Goal: Book appointment/travel/reservation

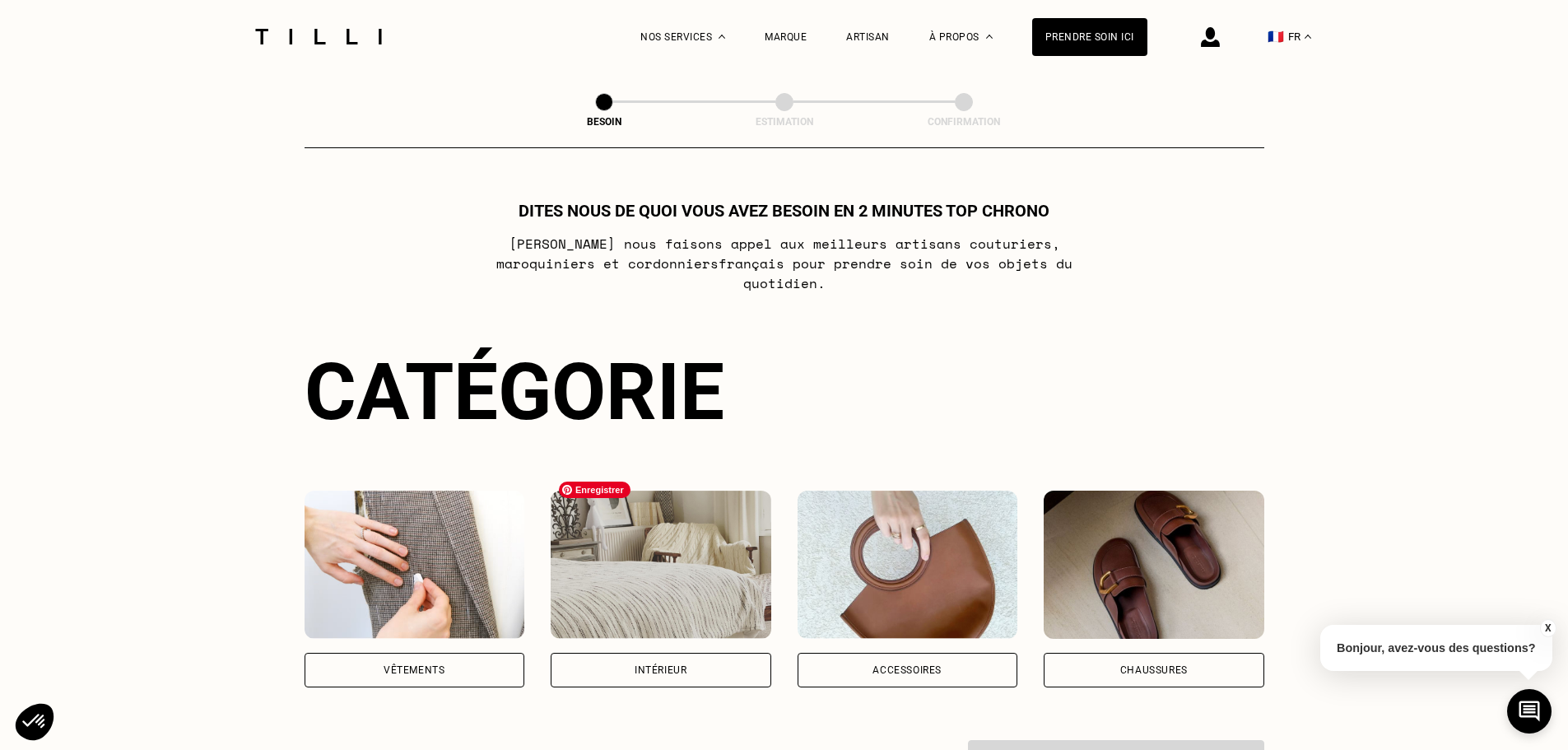
click at [676, 544] on img at bounding box center [661, 565] width 220 height 148
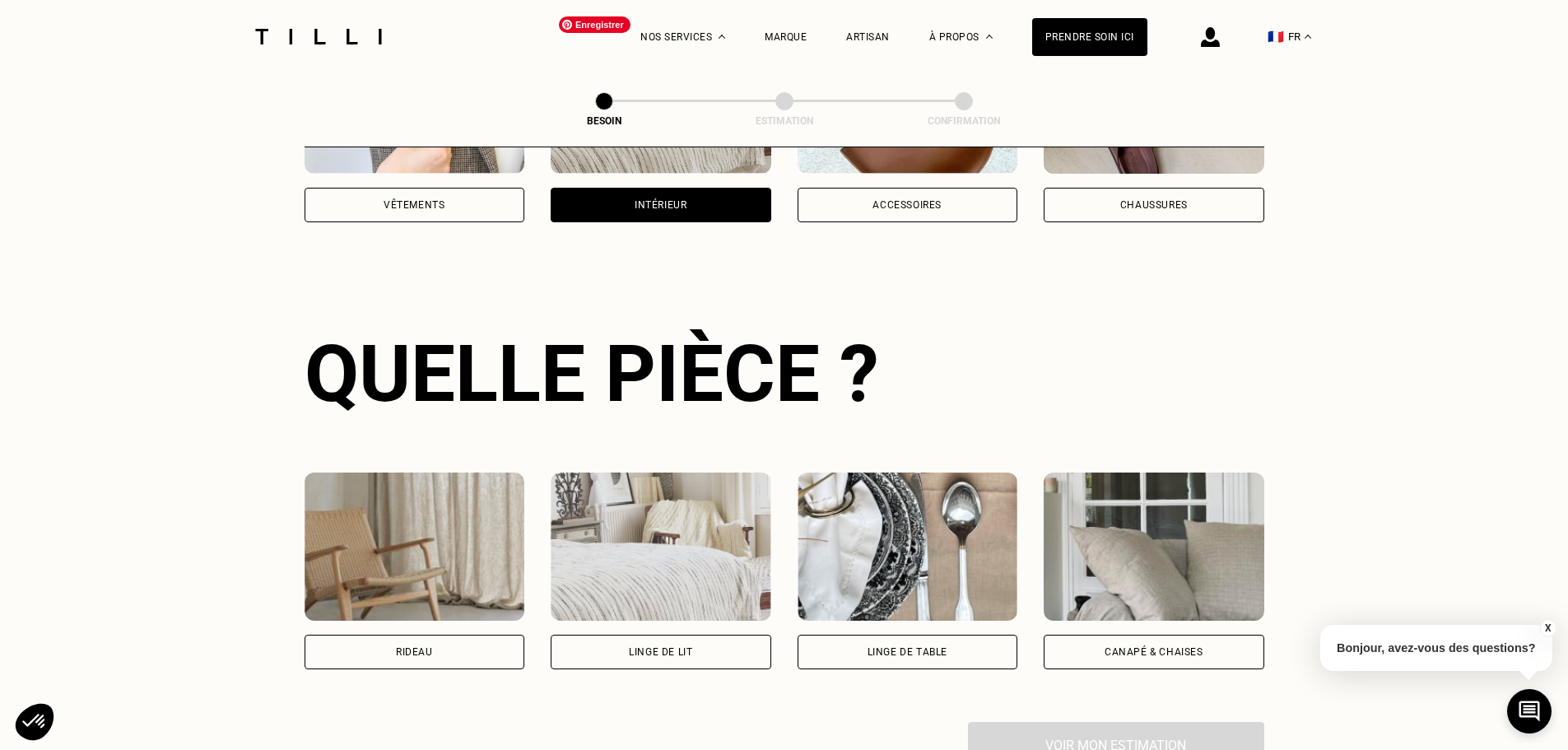
scroll to position [538, 0]
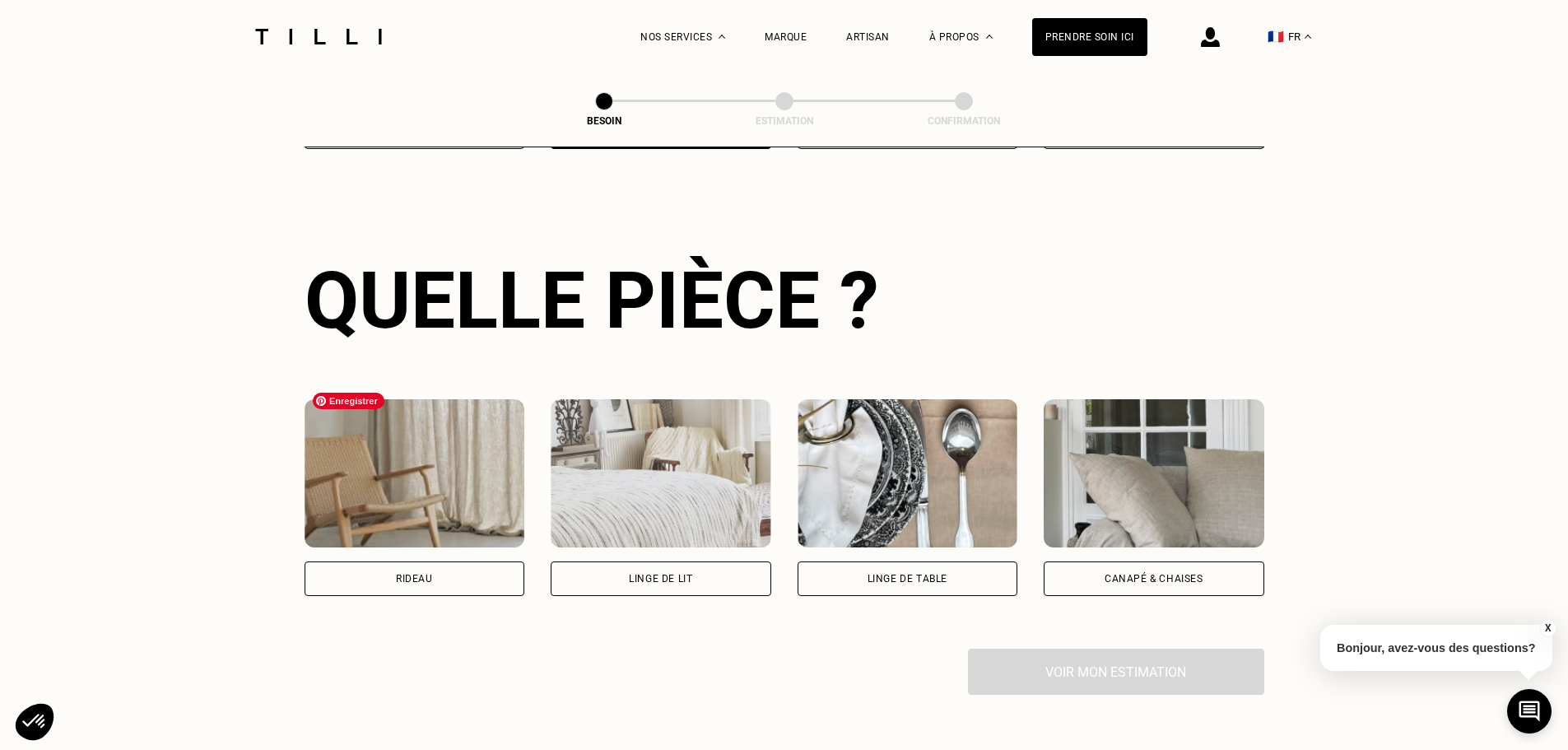
click at [450, 478] on img at bounding box center [415, 473] width 220 height 148
select select "FR"
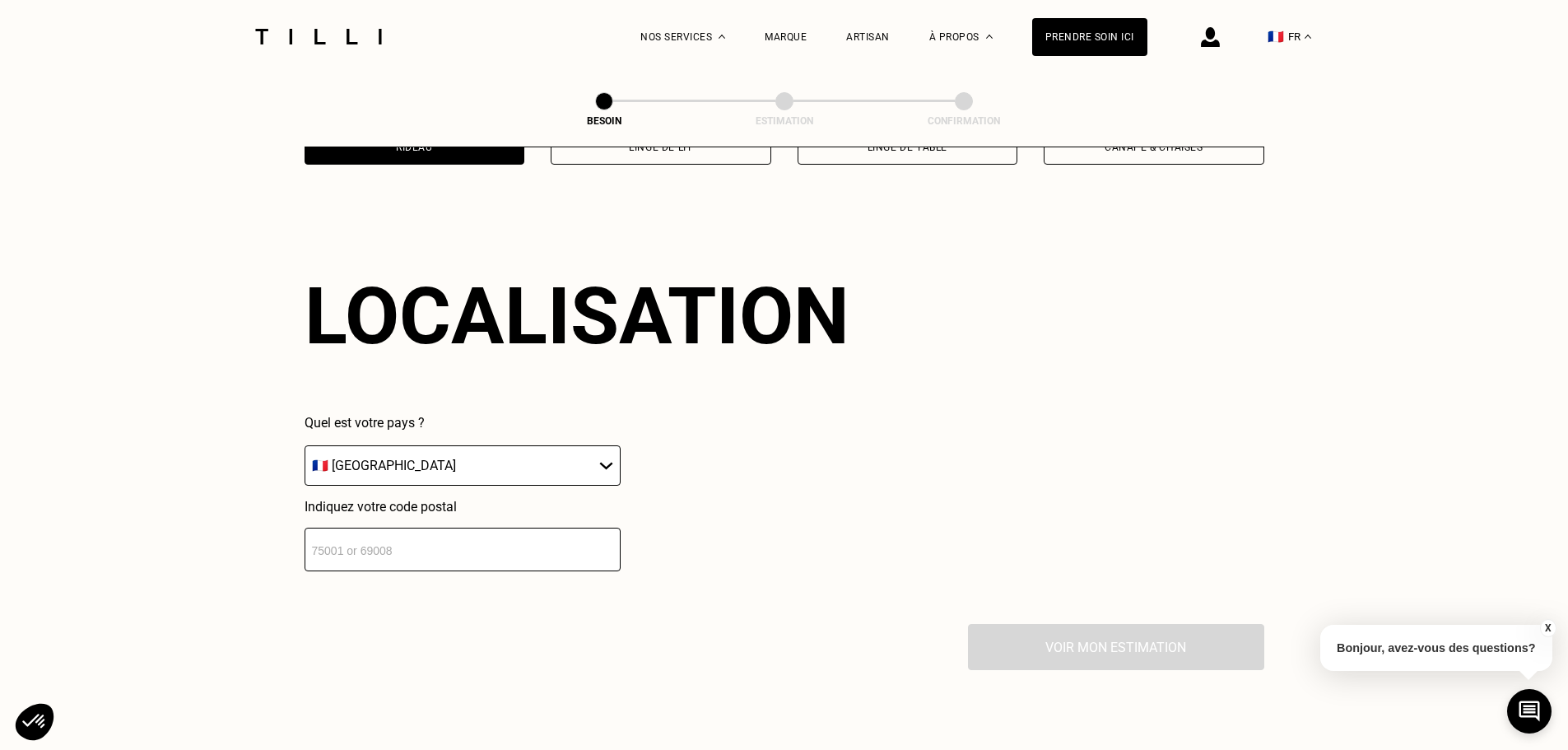
scroll to position [988, 0]
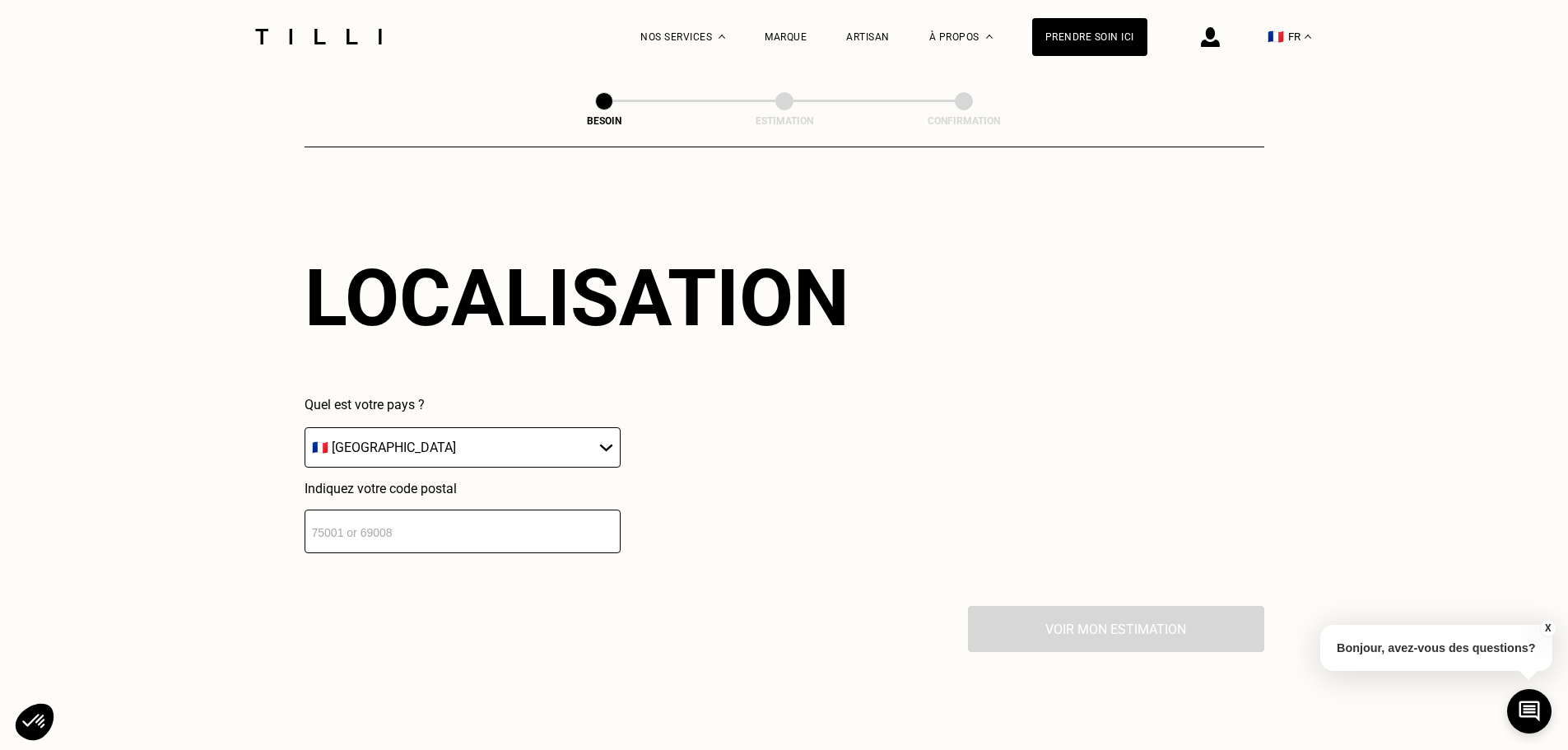
click at [448, 515] on input "number" at bounding box center [463, 531] width 316 height 44
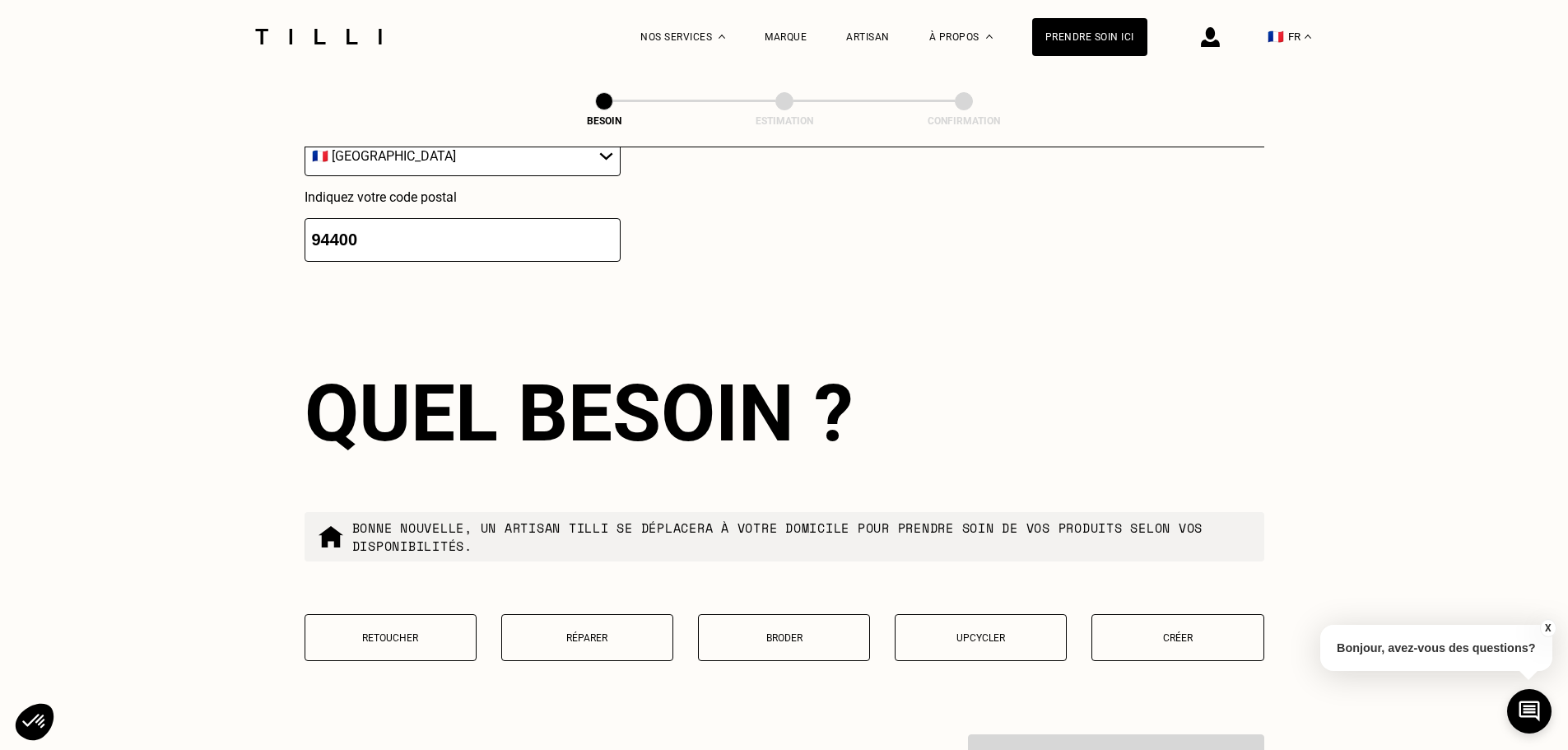
scroll to position [1396, 0]
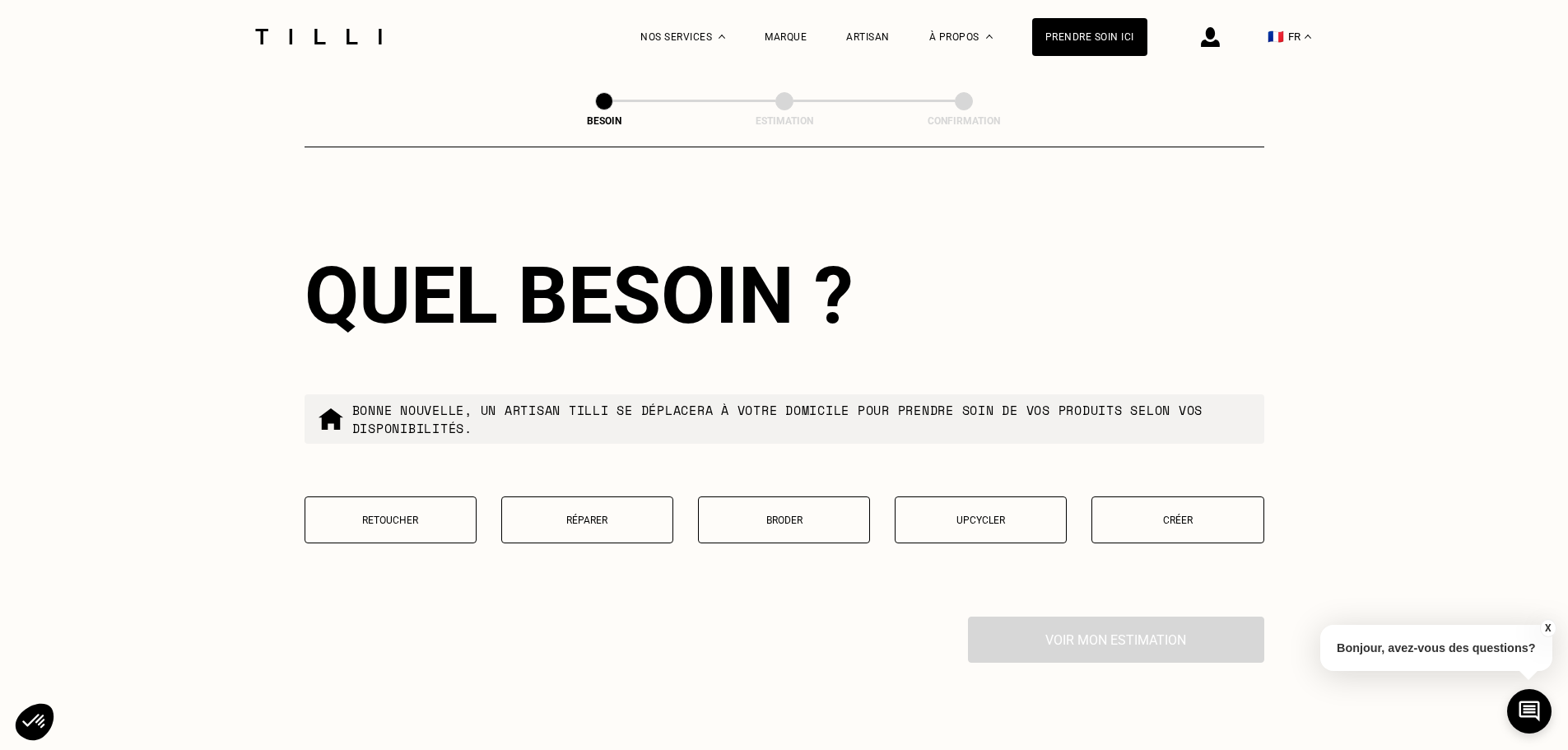
type input "94400"
click at [448, 515] on p "Retoucher" at bounding box center [390, 520] width 154 height 11
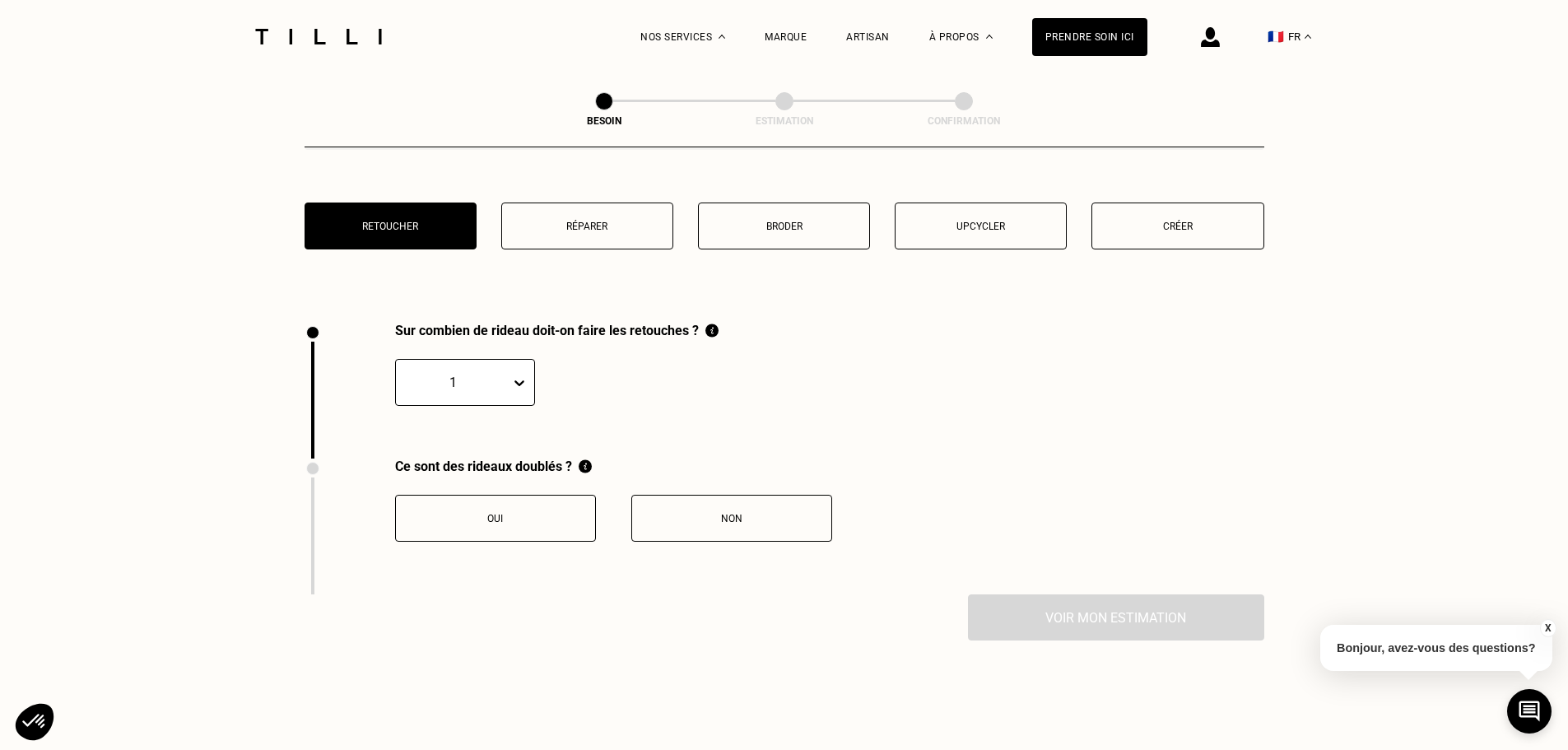
scroll to position [1819, 0]
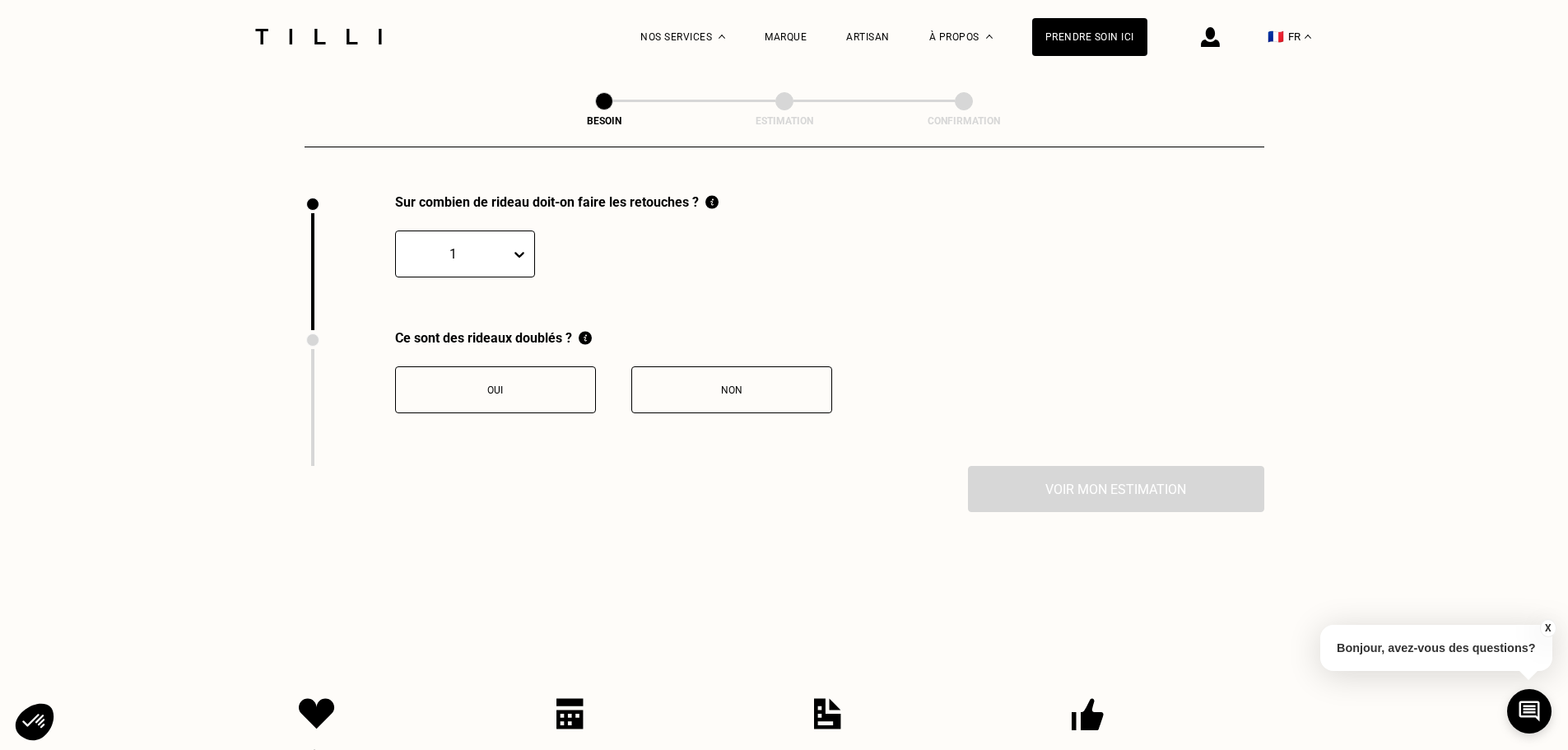
click at [522, 246] on icon at bounding box center [519, 254] width 17 height 17
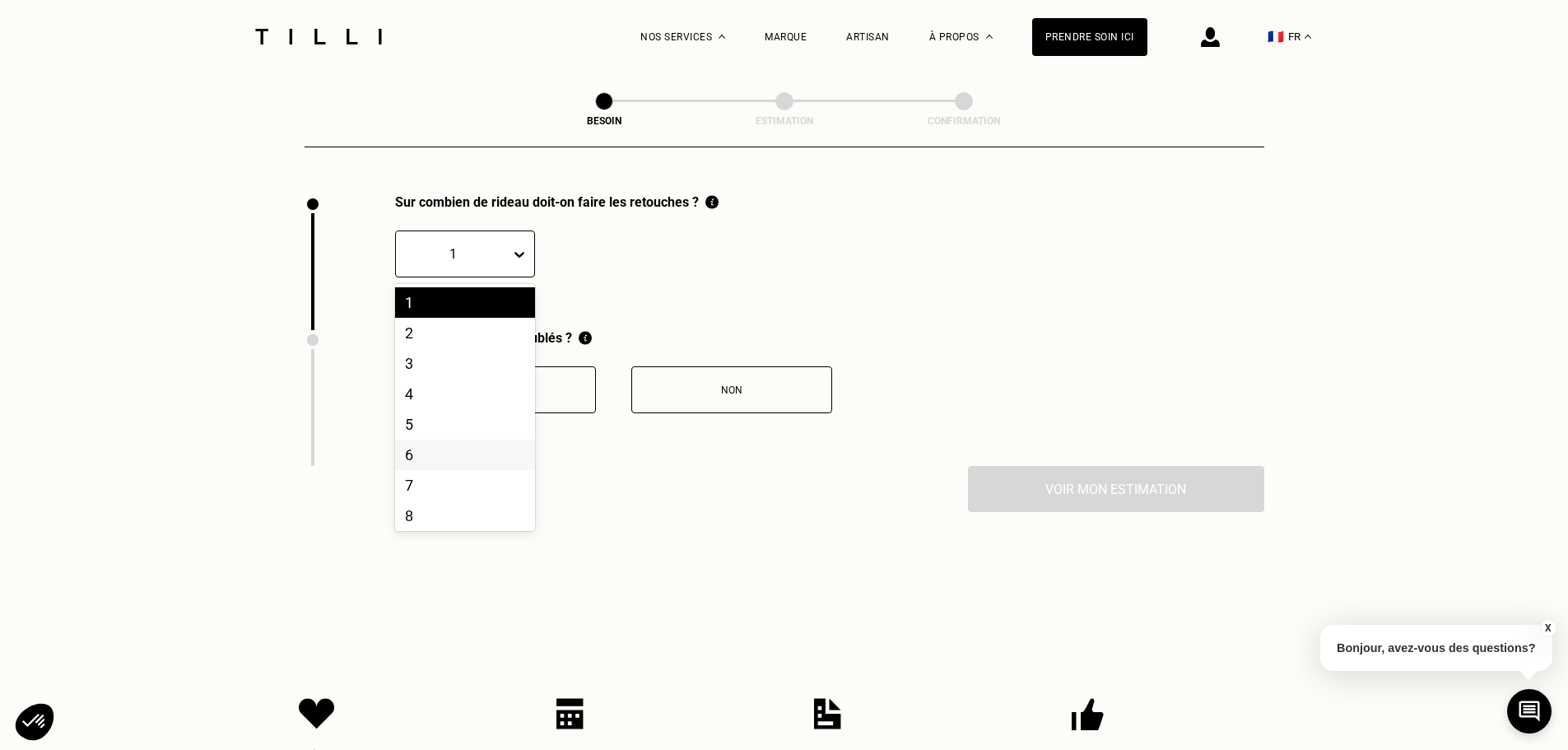
click at [433, 439] on div "6" at bounding box center [465, 454] width 140 height 31
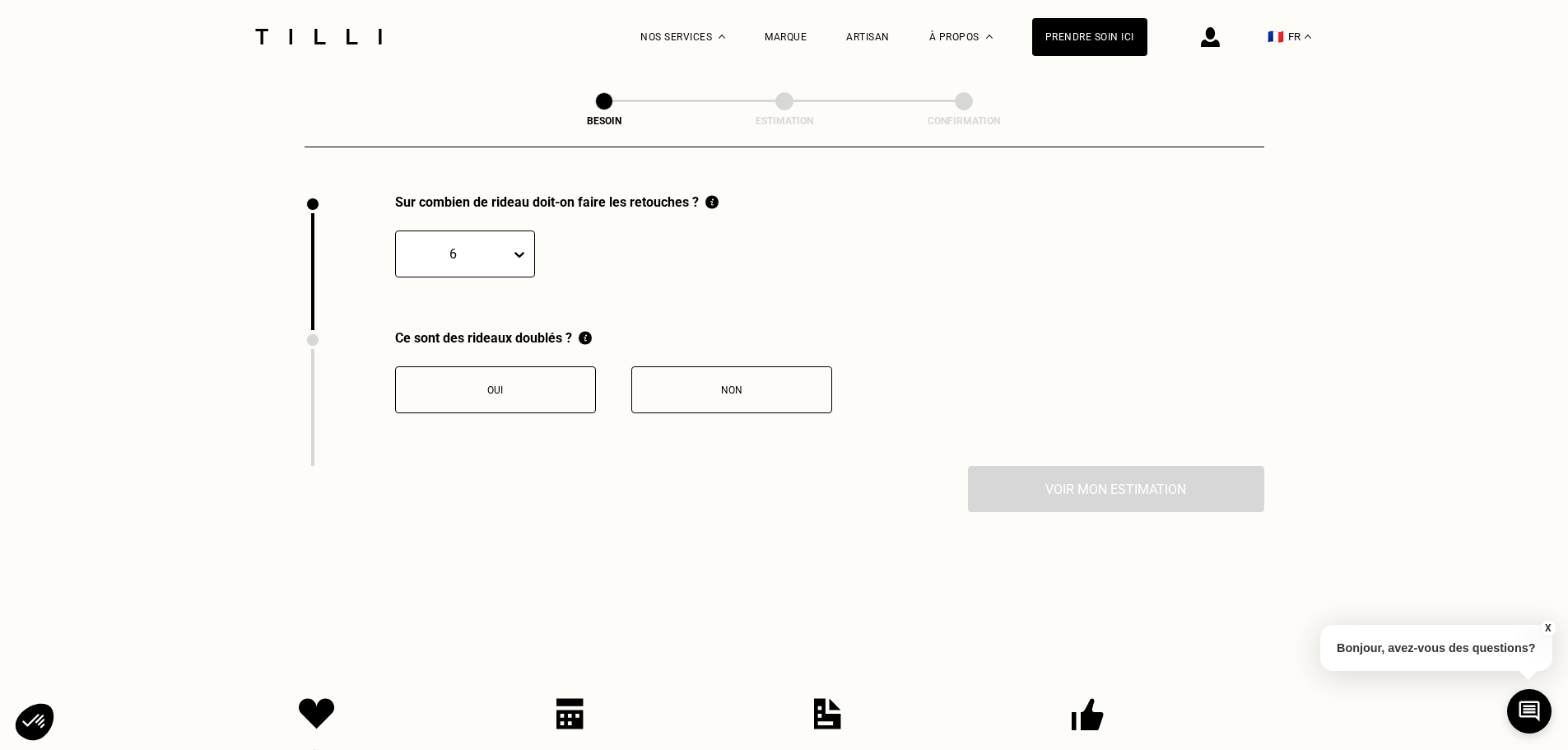
click at [505, 397] on button "Oui" at bounding box center [495, 389] width 201 height 47
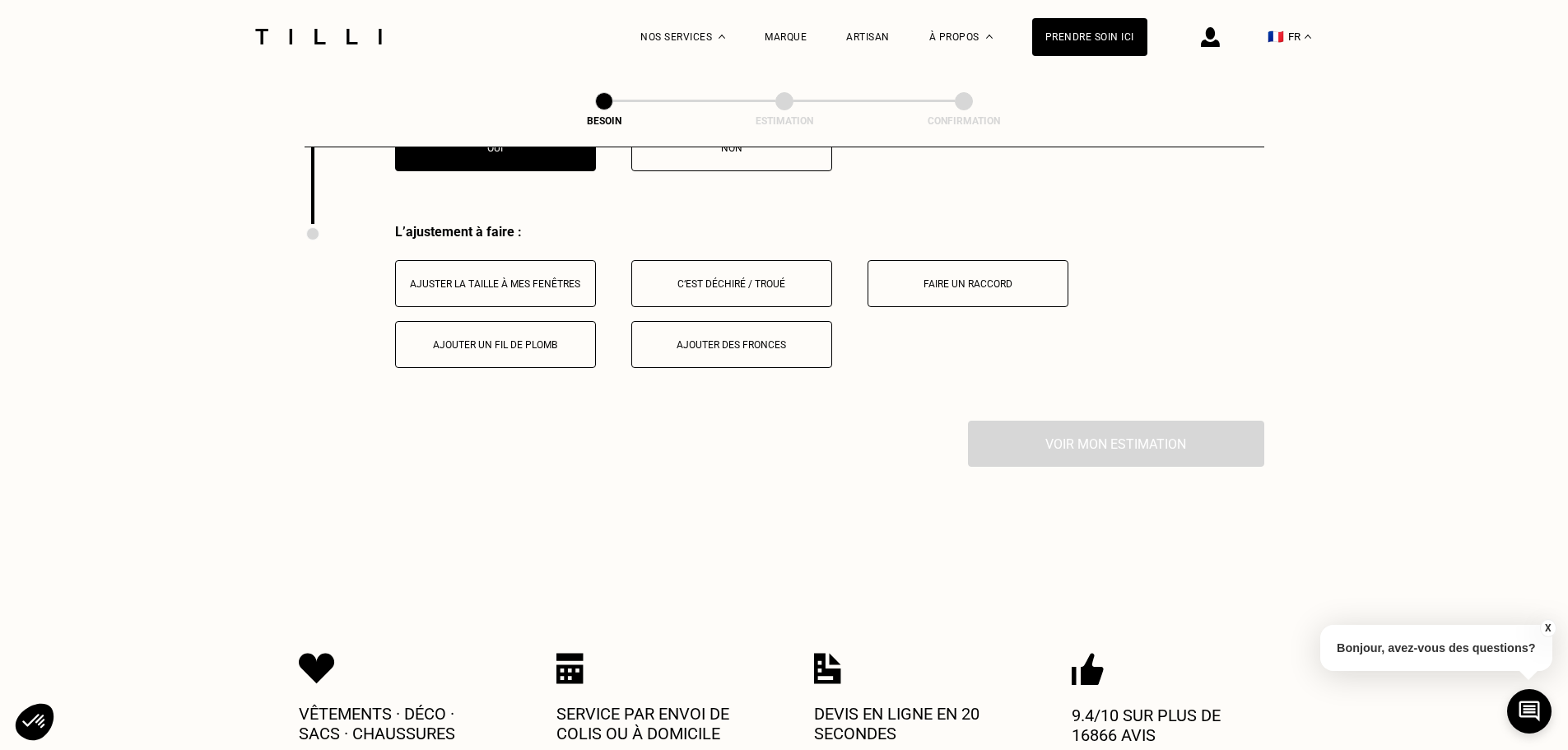
scroll to position [2090, 0]
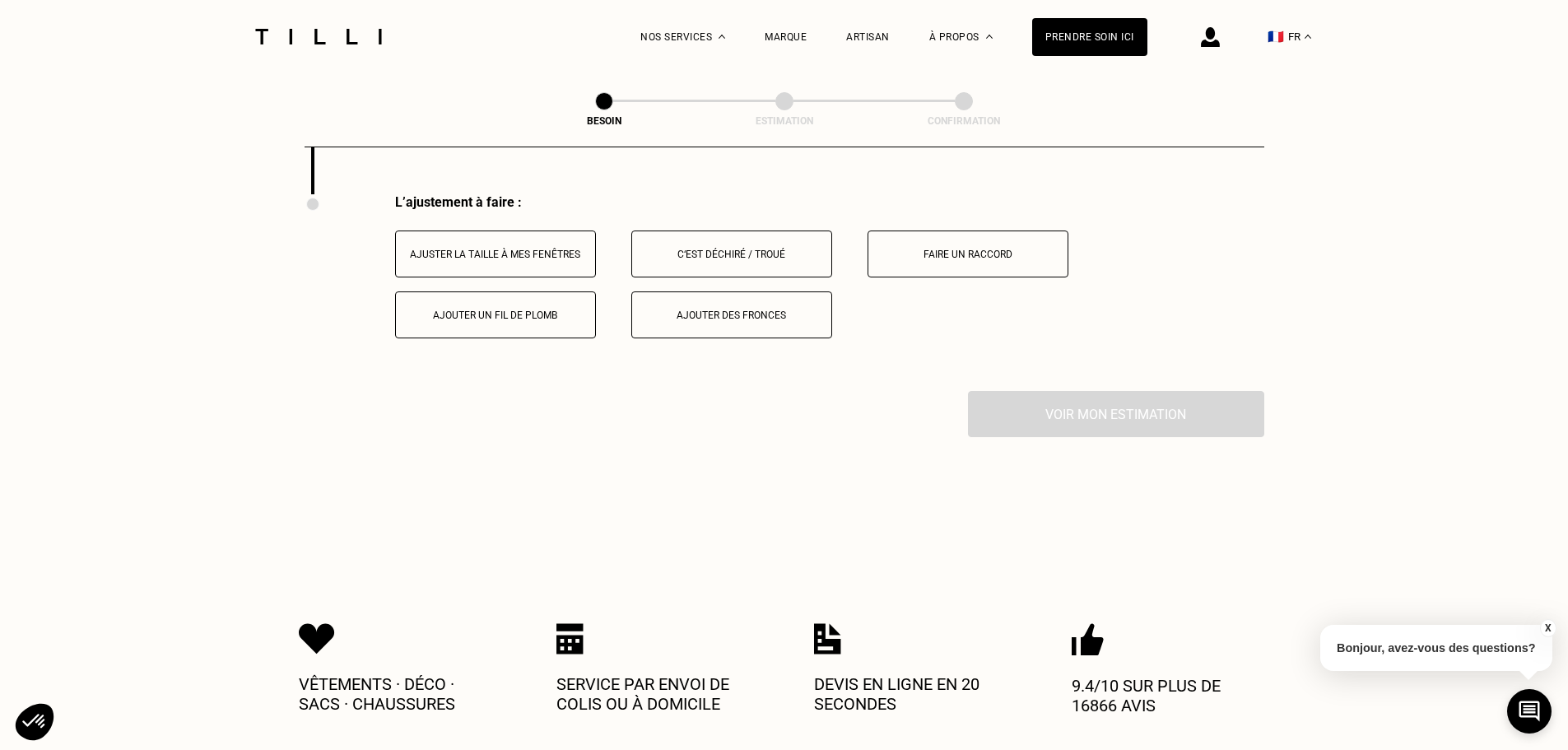
click at [565, 249] on div "Ajuster la taille à mes fenêtres" at bounding box center [495, 254] width 183 height 11
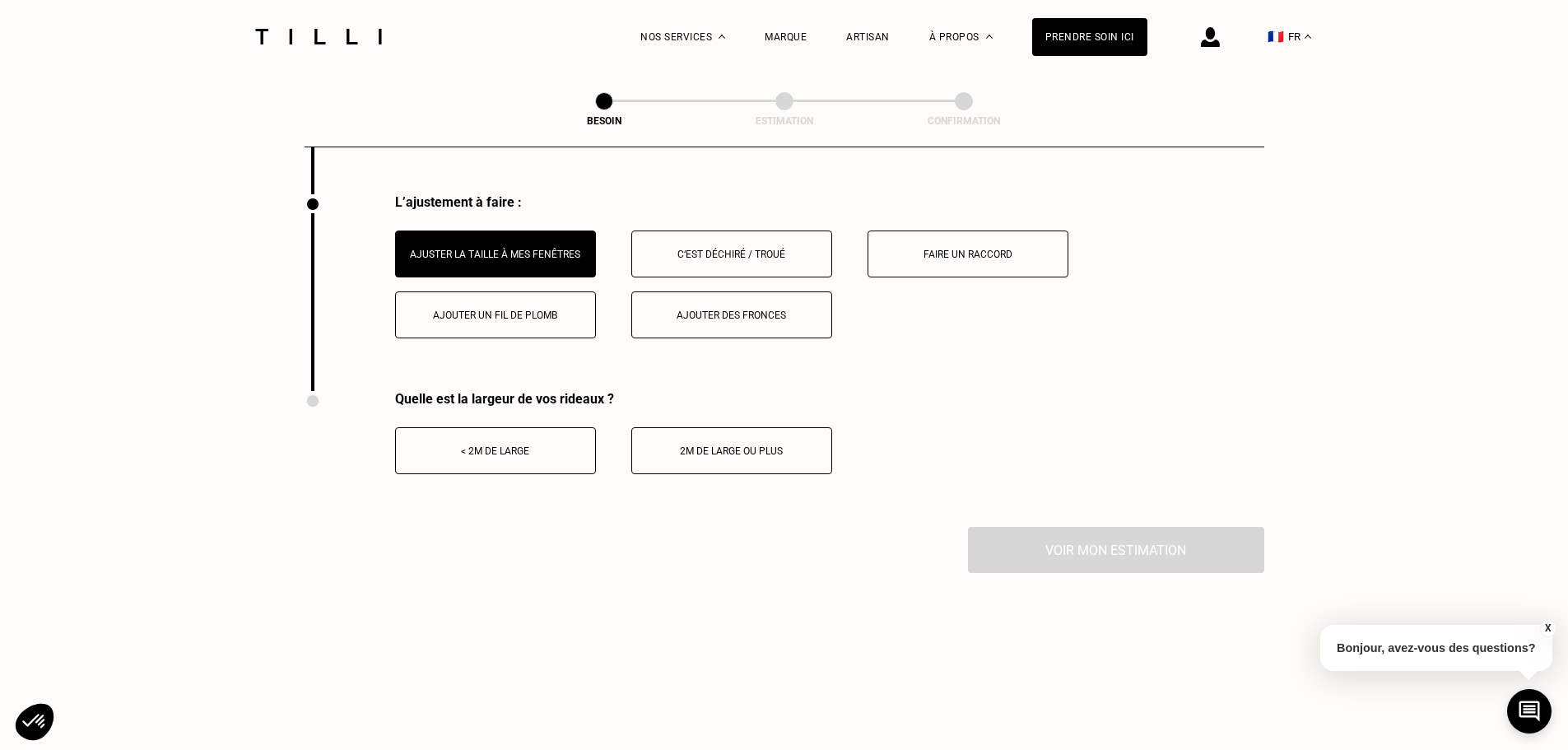
click at [473, 445] on div "< 2m de large" at bounding box center [495, 451] width 183 height 11
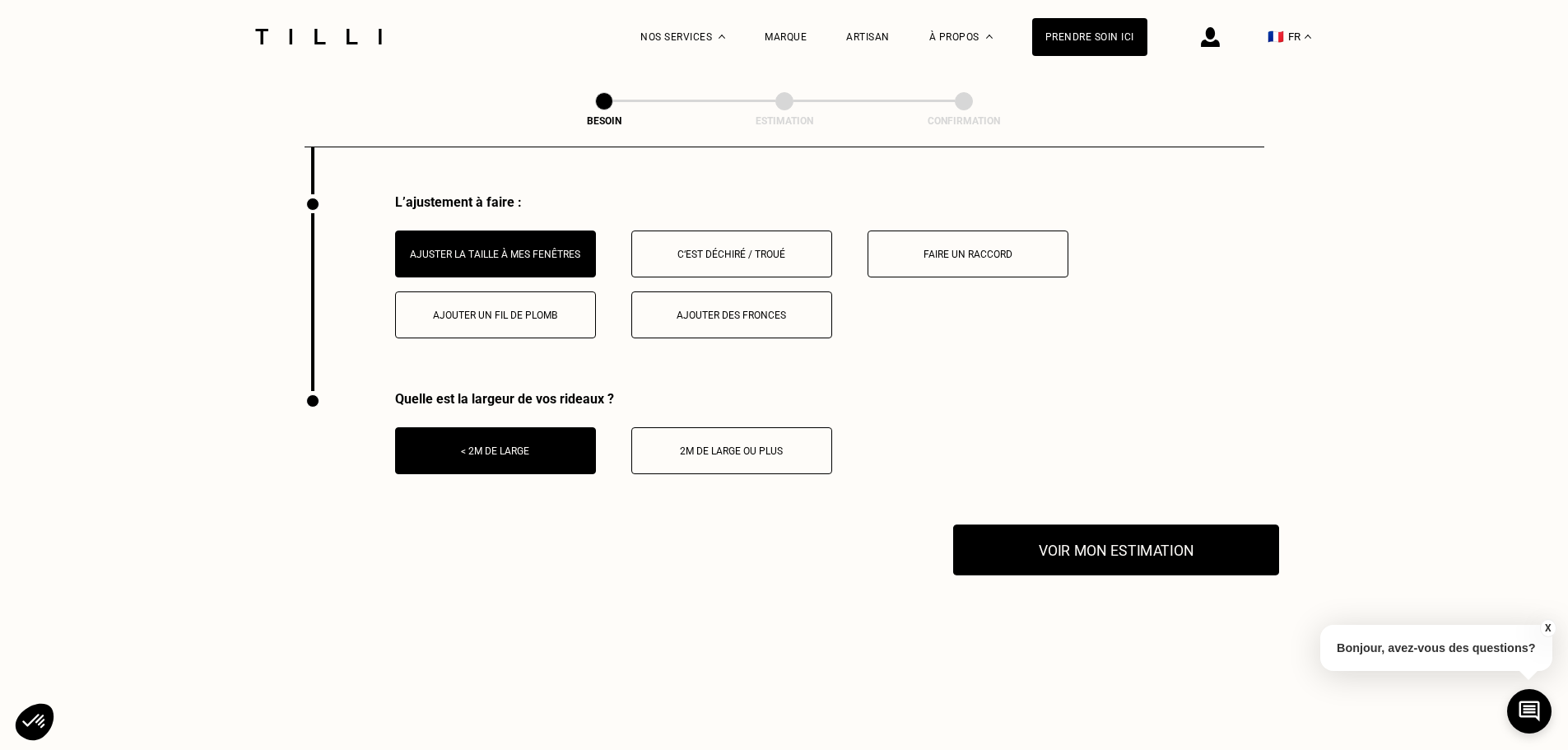
click at [1079, 561] on button "Voir mon estimation" at bounding box center [1116, 550] width 326 height 51
